Goal: Find specific page/section: Find specific page/section

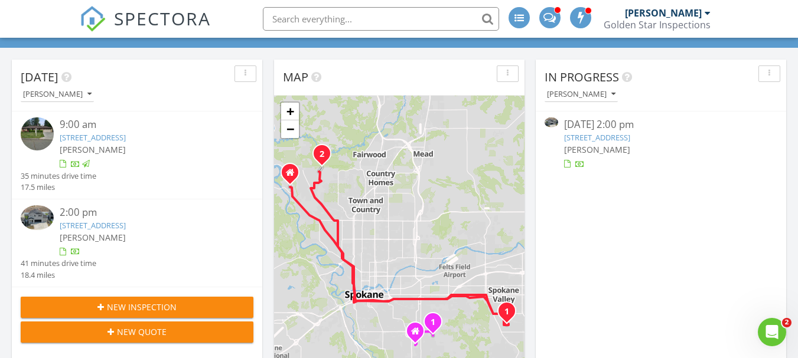
click at [119, 226] on link "10704 N Beaverhead Rd, Spokane, WA 99208" at bounding box center [93, 225] width 66 height 11
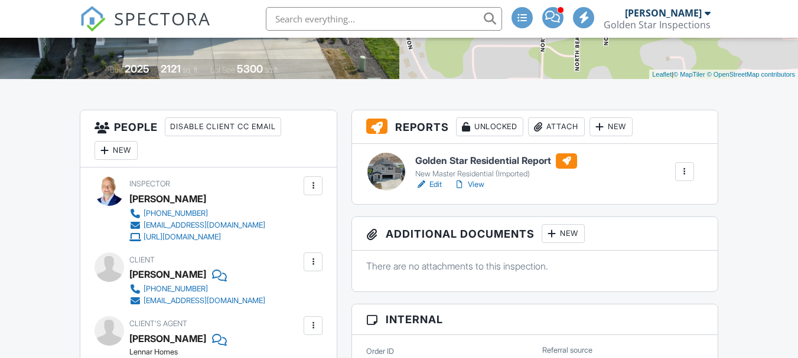
click at [477, 186] on link "View" at bounding box center [468, 185] width 31 height 12
